Goal: Answer question/provide support: Share knowledge or assist other users

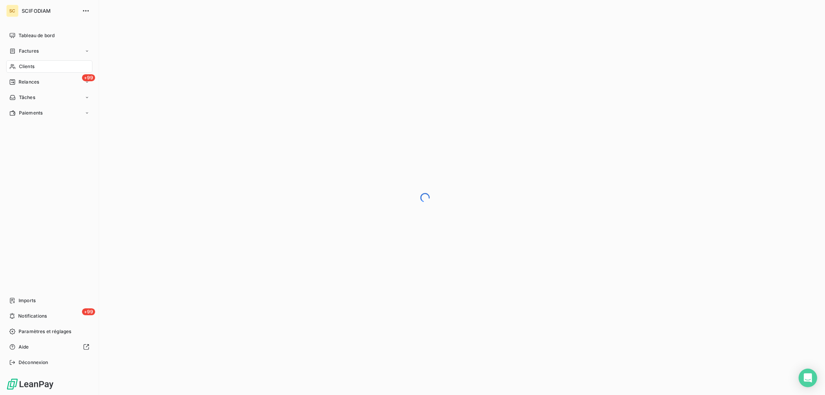
drag, startPoint x: 29, startPoint y: 65, endPoint x: 300, endPoint y: 85, distance: 271.2
click at [30, 65] on span "Clients" at bounding box center [26, 66] width 15 height 7
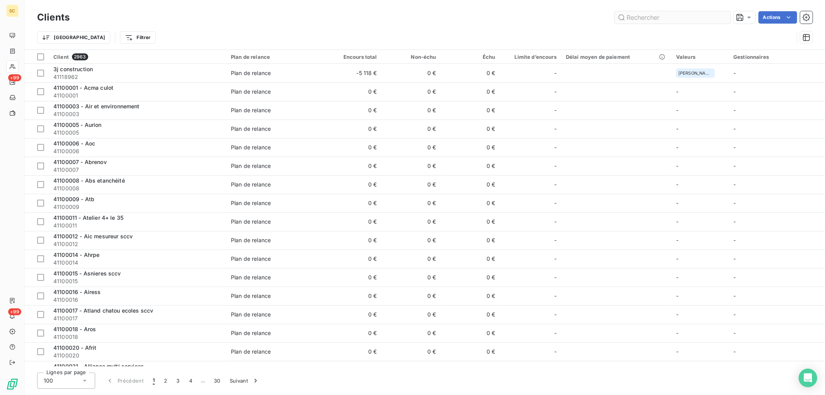
click at [667, 14] on input "text" at bounding box center [673, 17] width 116 height 12
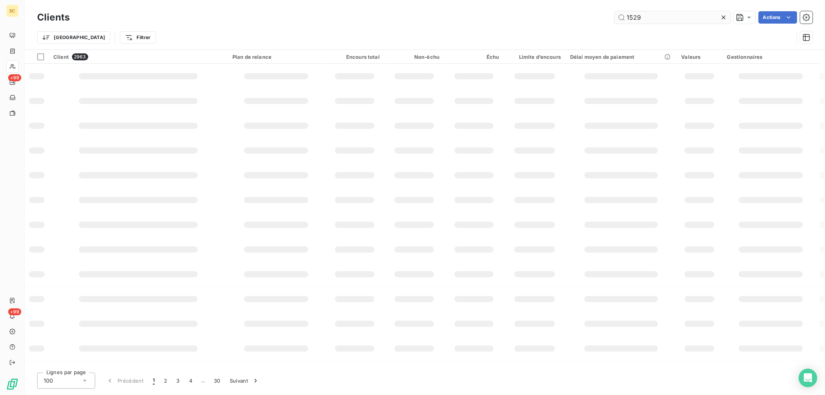
type input "1529"
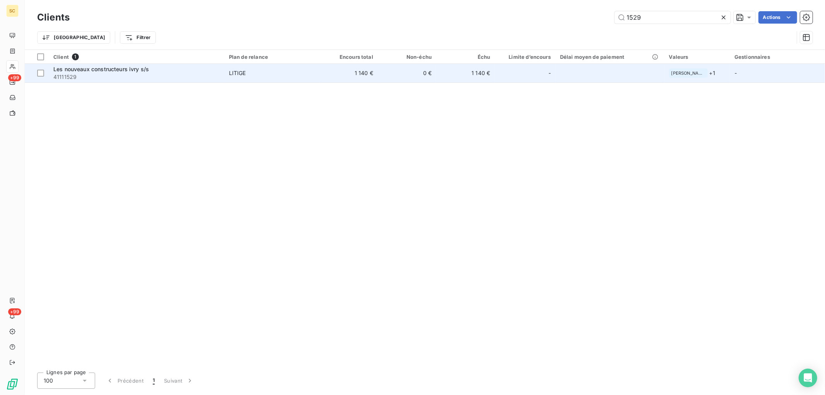
click at [231, 74] on div "LITIGE" at bounding box center [237, 73] width 17 height 8
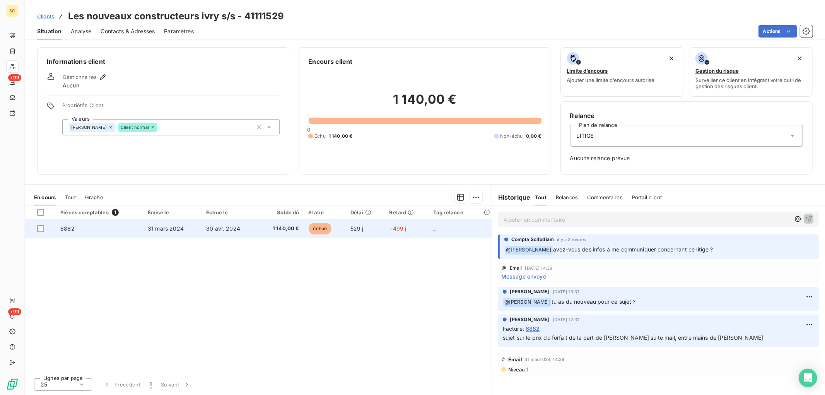
click at [175, 227] on span "31 mars 2024" at bounding box center [166, 228] width 36 height 7
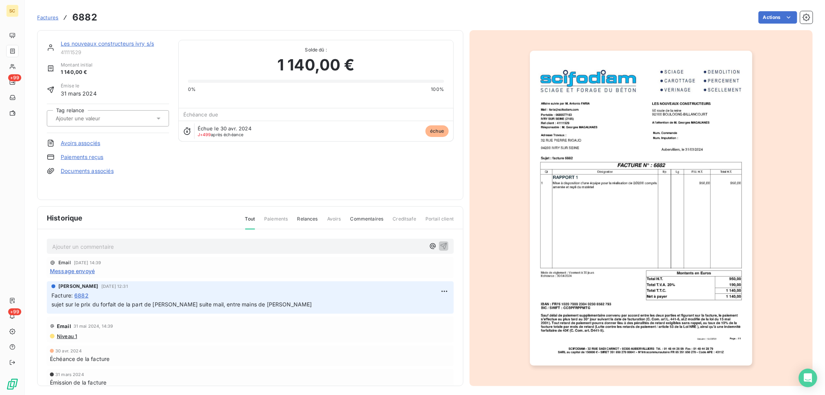
click at [106, 43] on link "Les nouveaux constructeurs ivry s/s" at bounding box center [107, 43] width 93 height 7
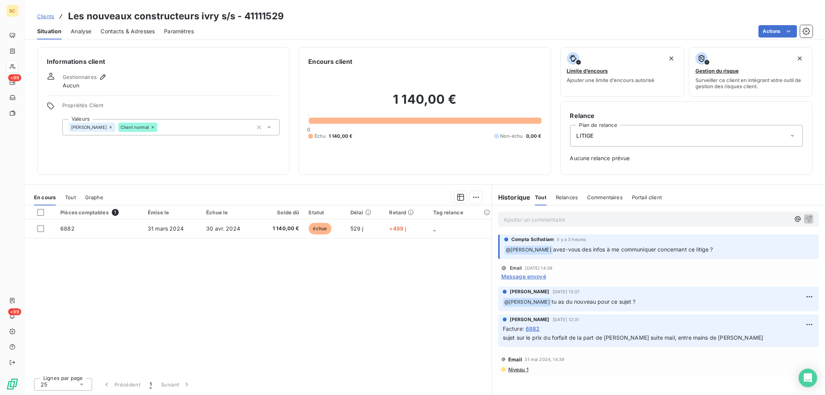
click at [561, 221] on p "Ajouter un commentaire ﻿" at bounding box center [647, 220] width 287 height 10
click at [800, 218] on icon "button" at bounding box center [798, 219] width 8 height 8
click at [733, 246] on span "[PERSON_NAME]" at bounding box center [741, 245] width 67 height 7
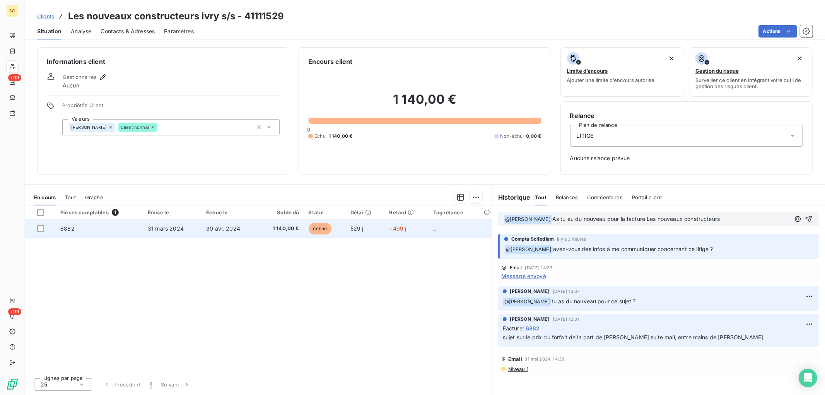
click at [185, 236] on td "31 mars 2024" at bounding box center [172, 228] width 58 height 19
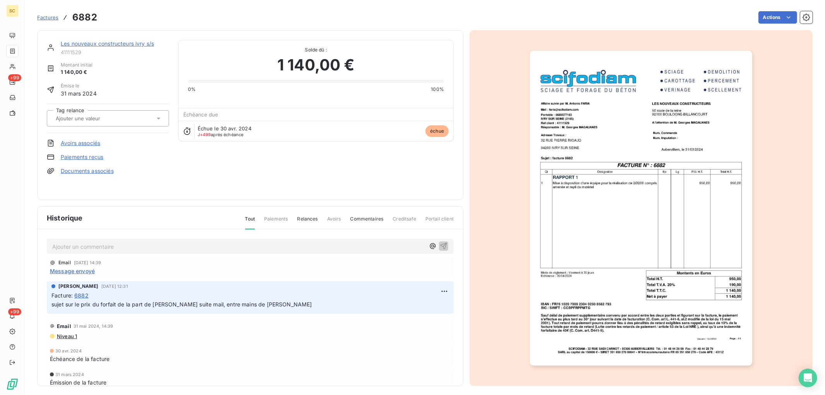
click at [104, 44] on link "Les nouveaux constructeurs ivry s/s" at bounding box center [107, 43] width 93 height 7
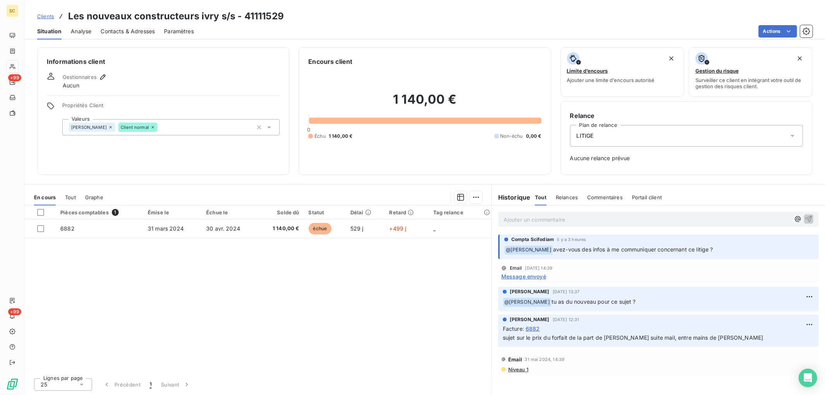
click at [740, 252] on p "﻿ @ [PERSON_NAME] avez-vous des infos à me communiquer concernant ce litige ?" at bounding box center [659, 249] width 310 height 9
click at [655, 222] on p "Ajouter un commentaire ﻿" at bounding box center [647, 220] width 287 height 10
click at [720, 246] on span "[PERSON_NAME]" at bounding box center [741, 245] width 67 height 7
